Goal: Find specific page/section: Find specific page/section

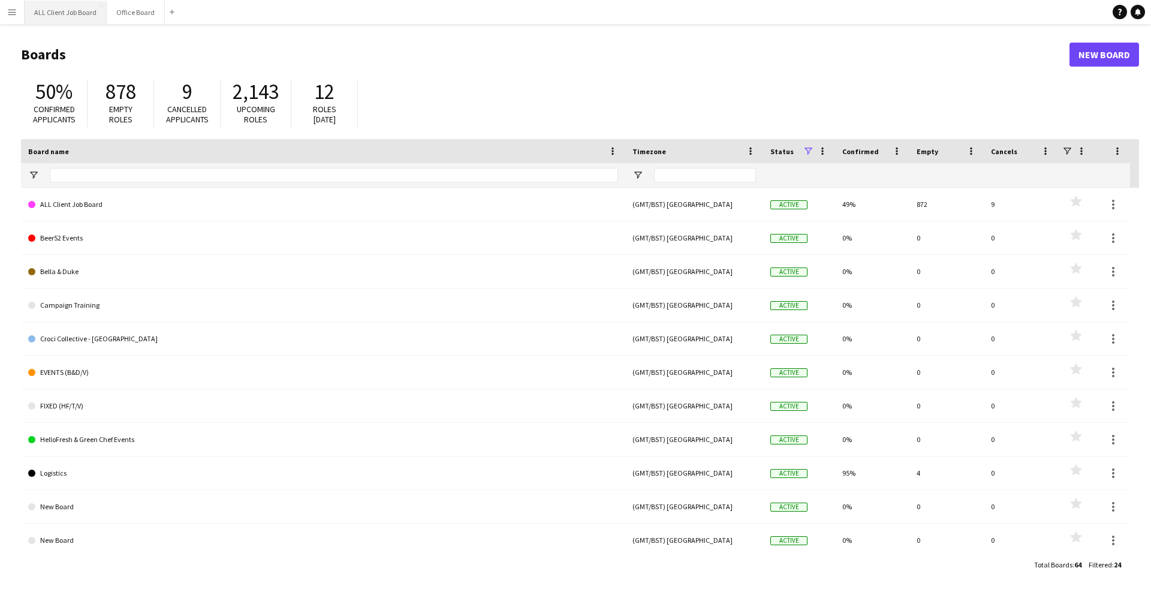
click at [63, 18] on button "ALL Client Job Board Close" at bounding box center [66, 12] width 82 height 23
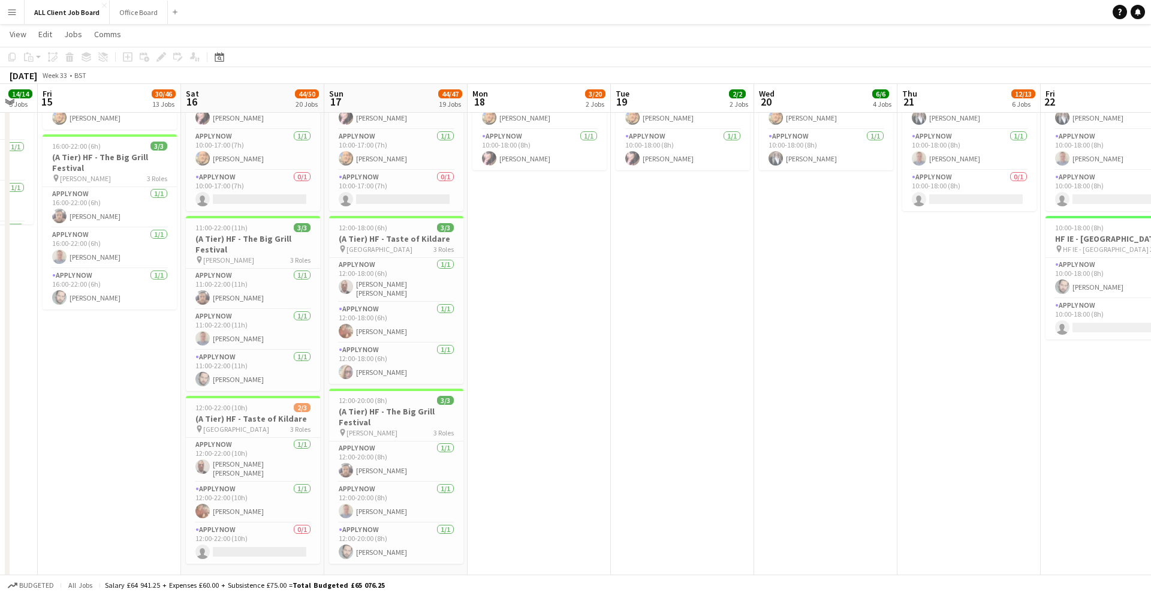
scroll to position [0, 249]
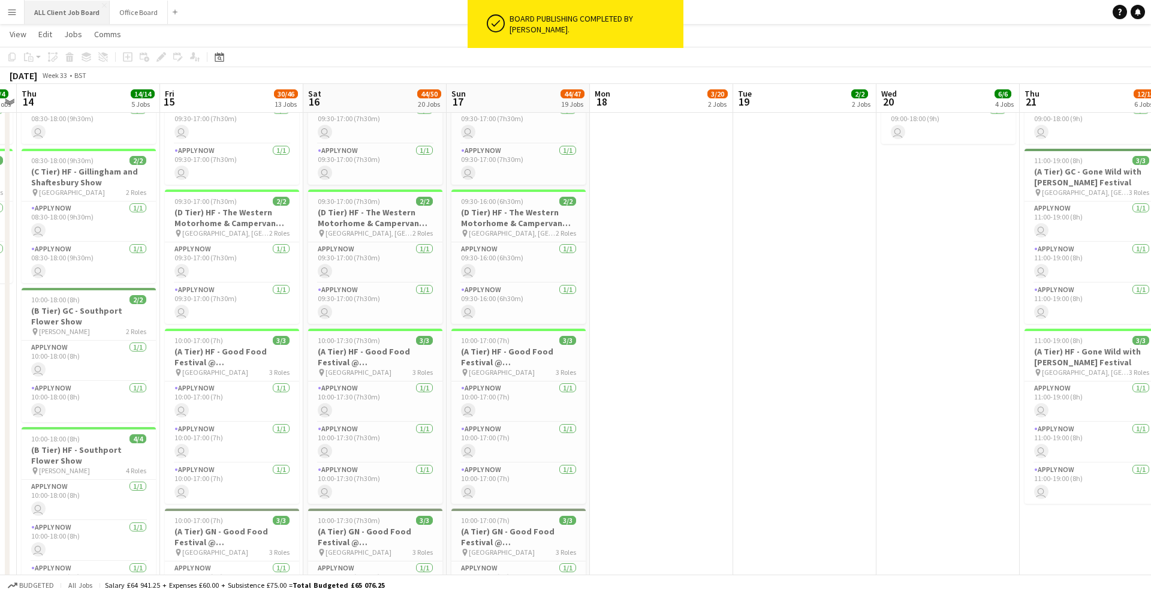
scroll to position [2959, 0]
